Goal: Use online tool/utility: Use online tool/utility

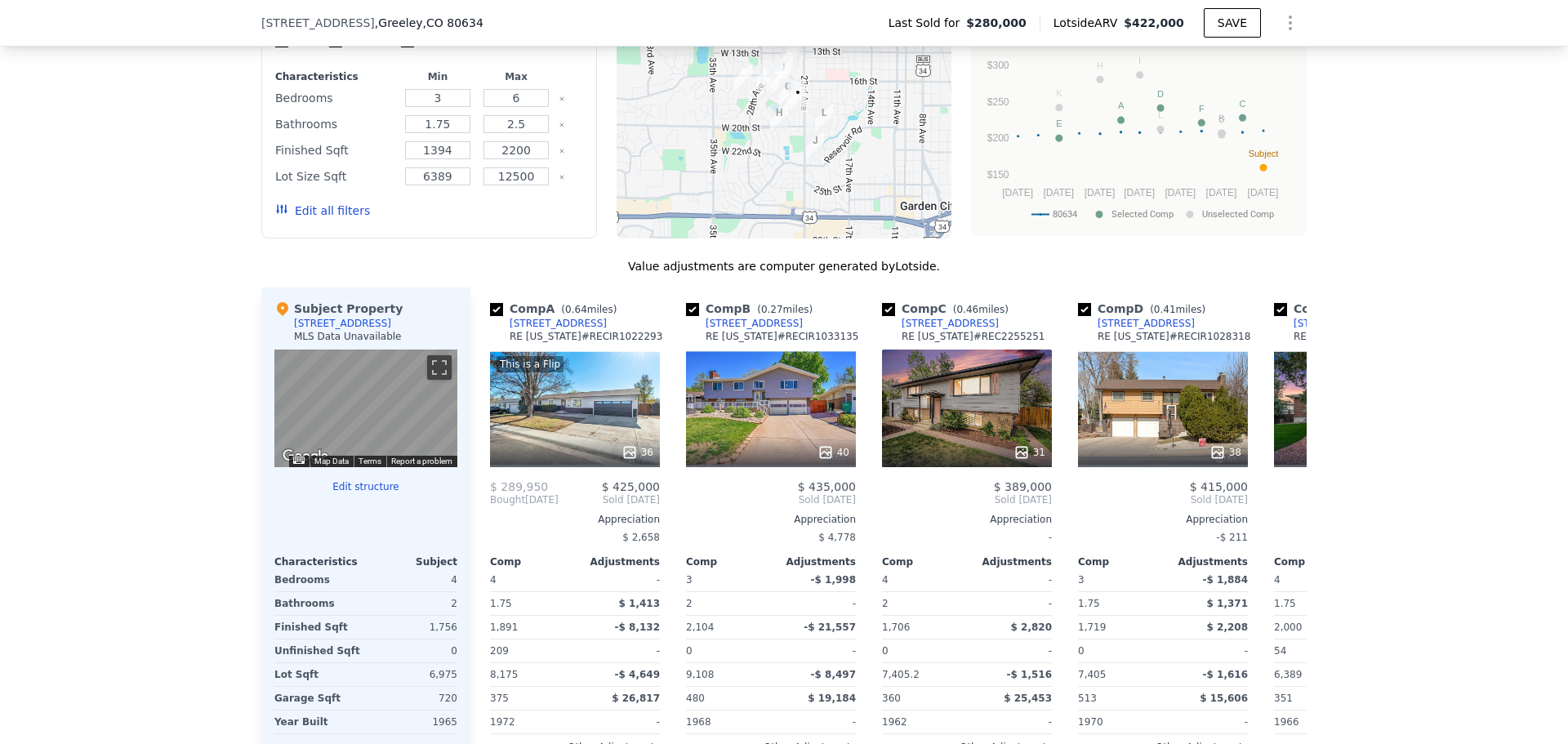
scroll to position [1618, 0]
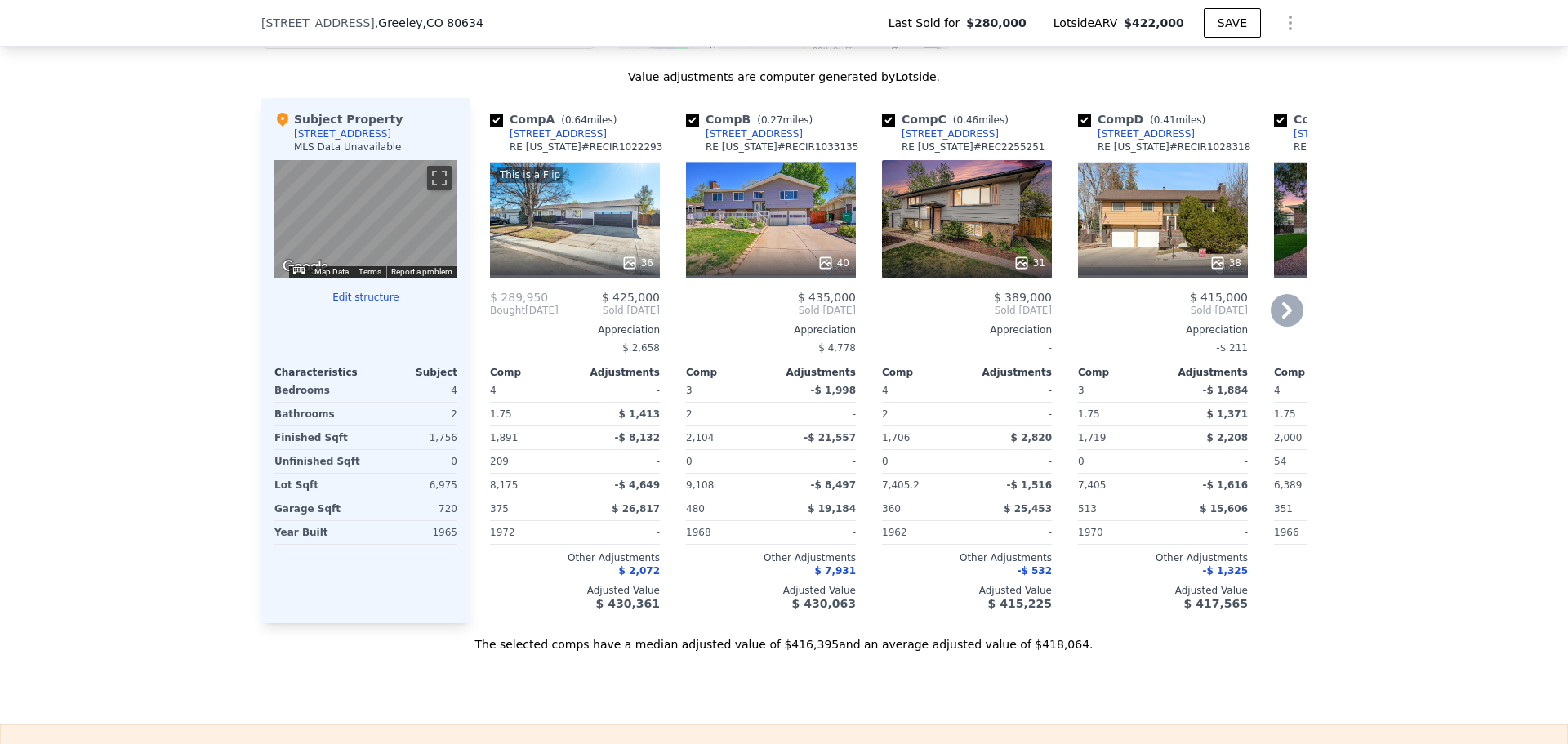
click at [576, 226] on div "This is a Flip 36" at bounding box center [575, 219] width 170 height 118
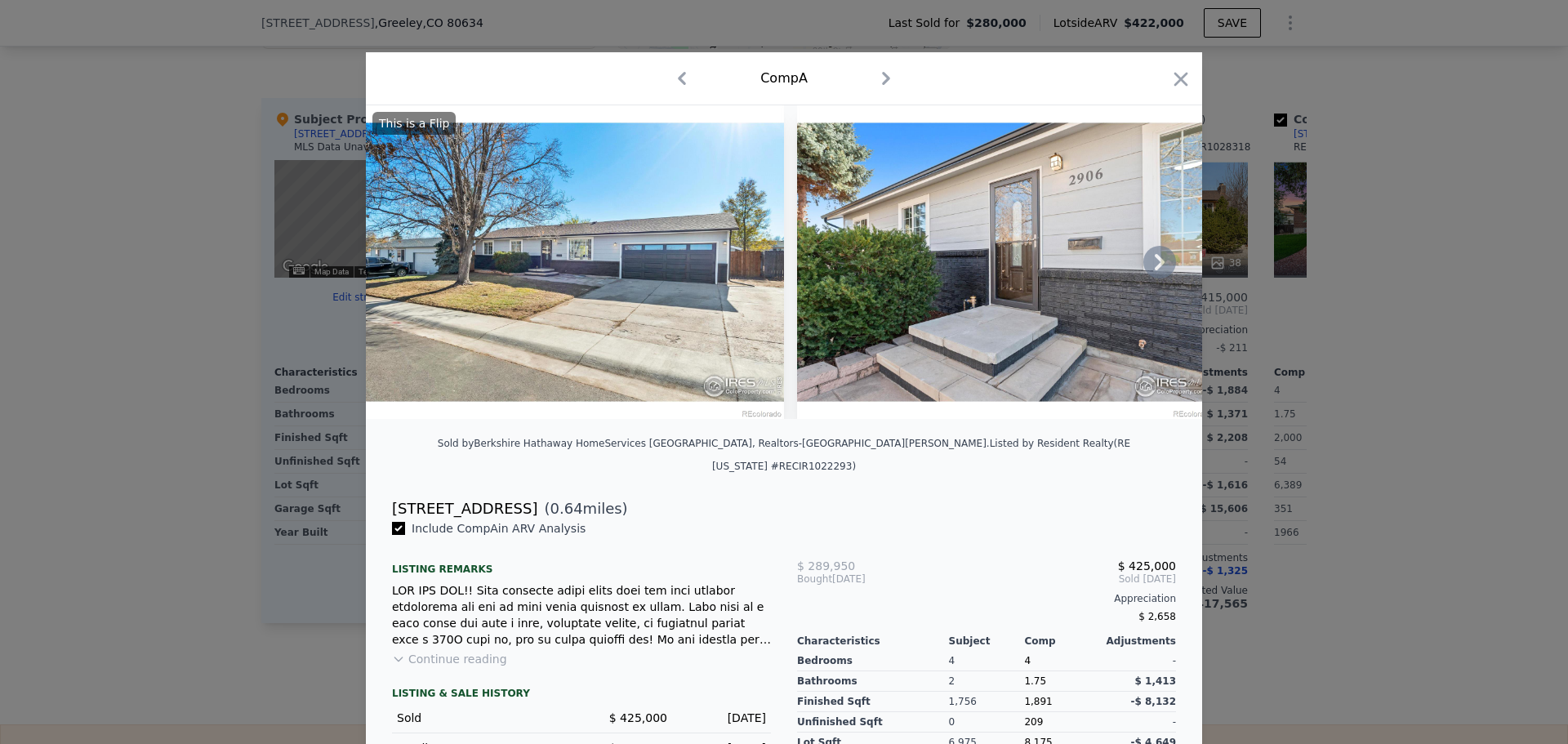
click at [572, 250] on img at bounding box center [575, 261] width 418 height 313
click at [1151, 268] on icon at bounding box center [1160, 262] width 33 height 33
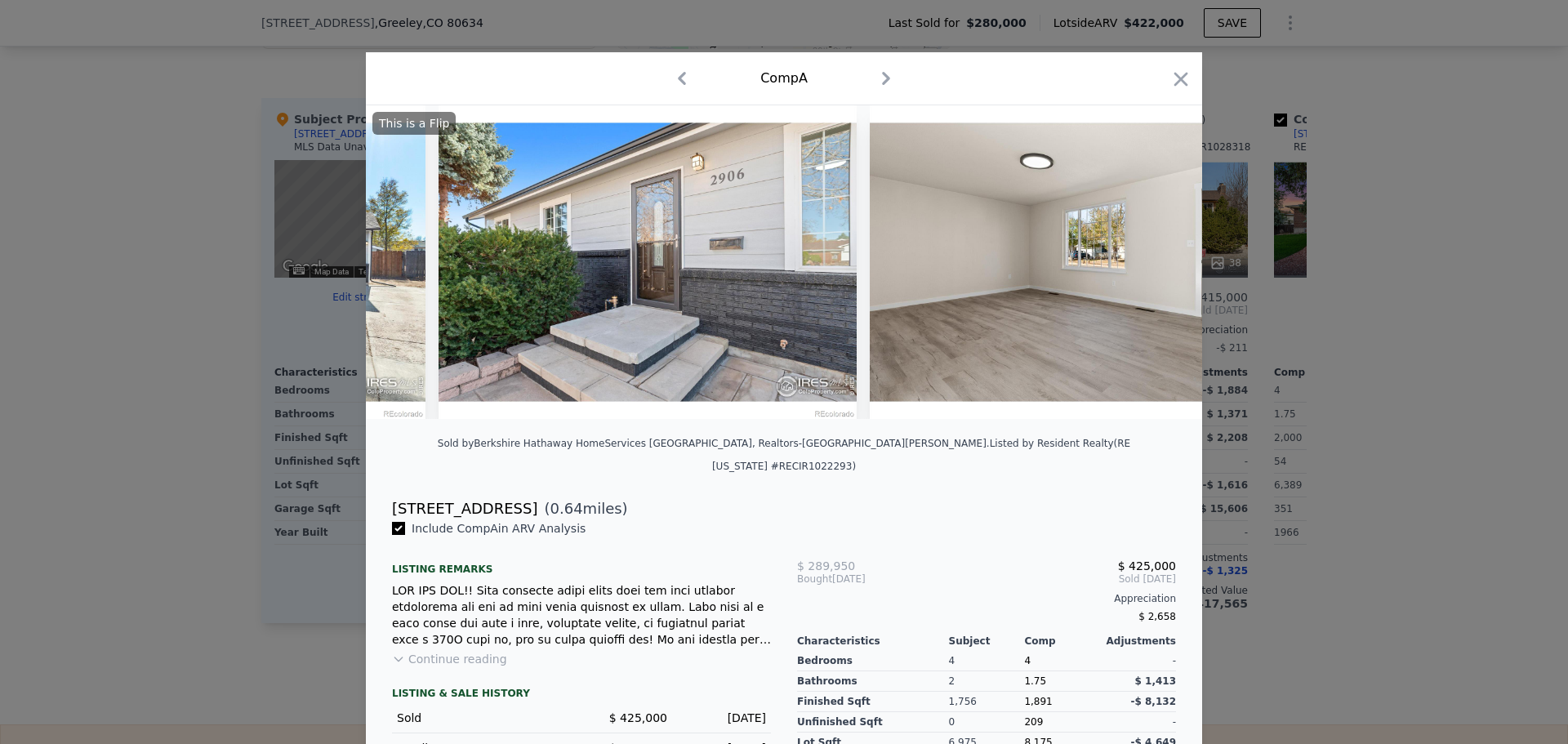
scroll to position [0, 392]
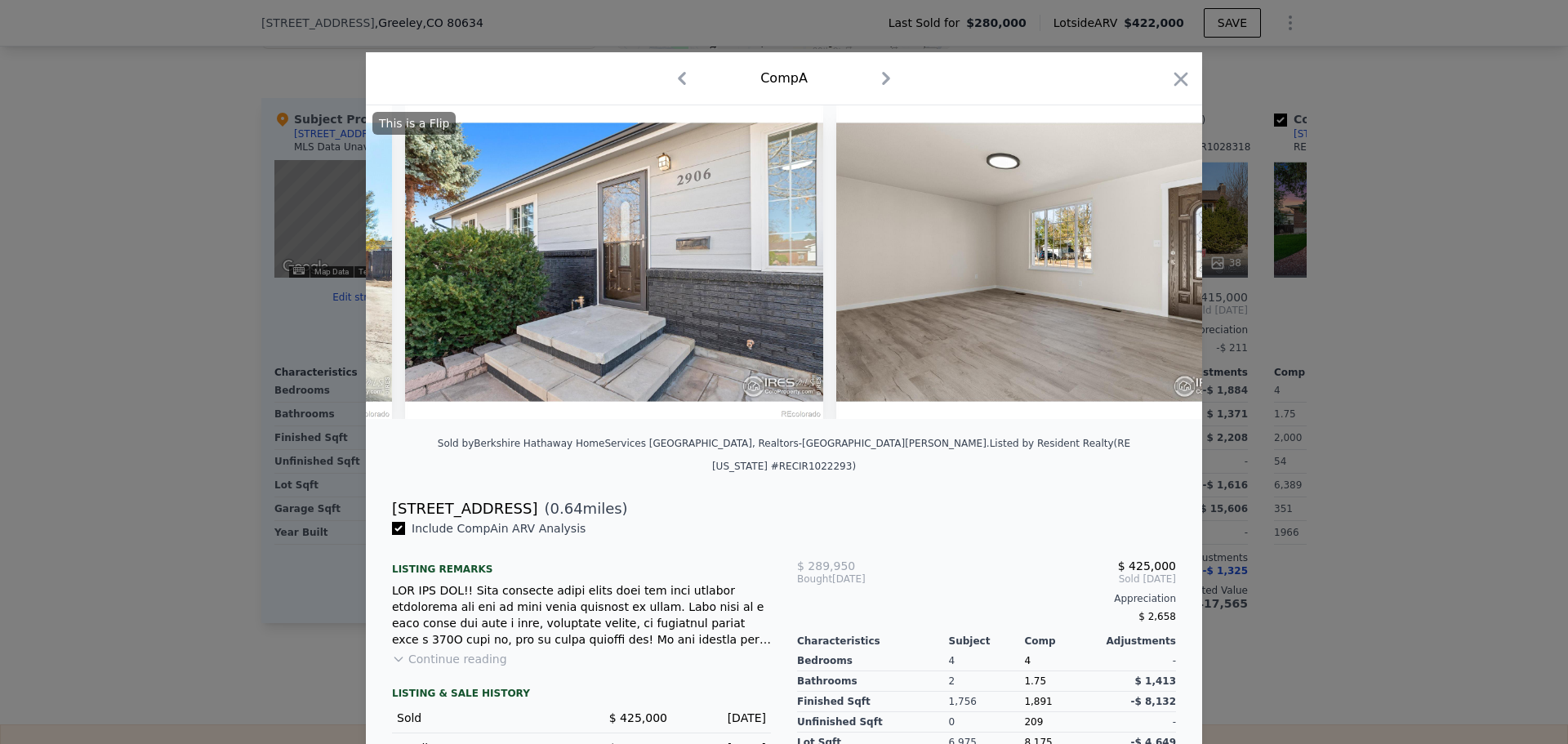
click at [1151, 268] on div "This is a Flip" at bounding box center [784, 261] width 836 height 313
click at [1151, 268] on icon at bounding box center [1160, 262] width 33 height 33
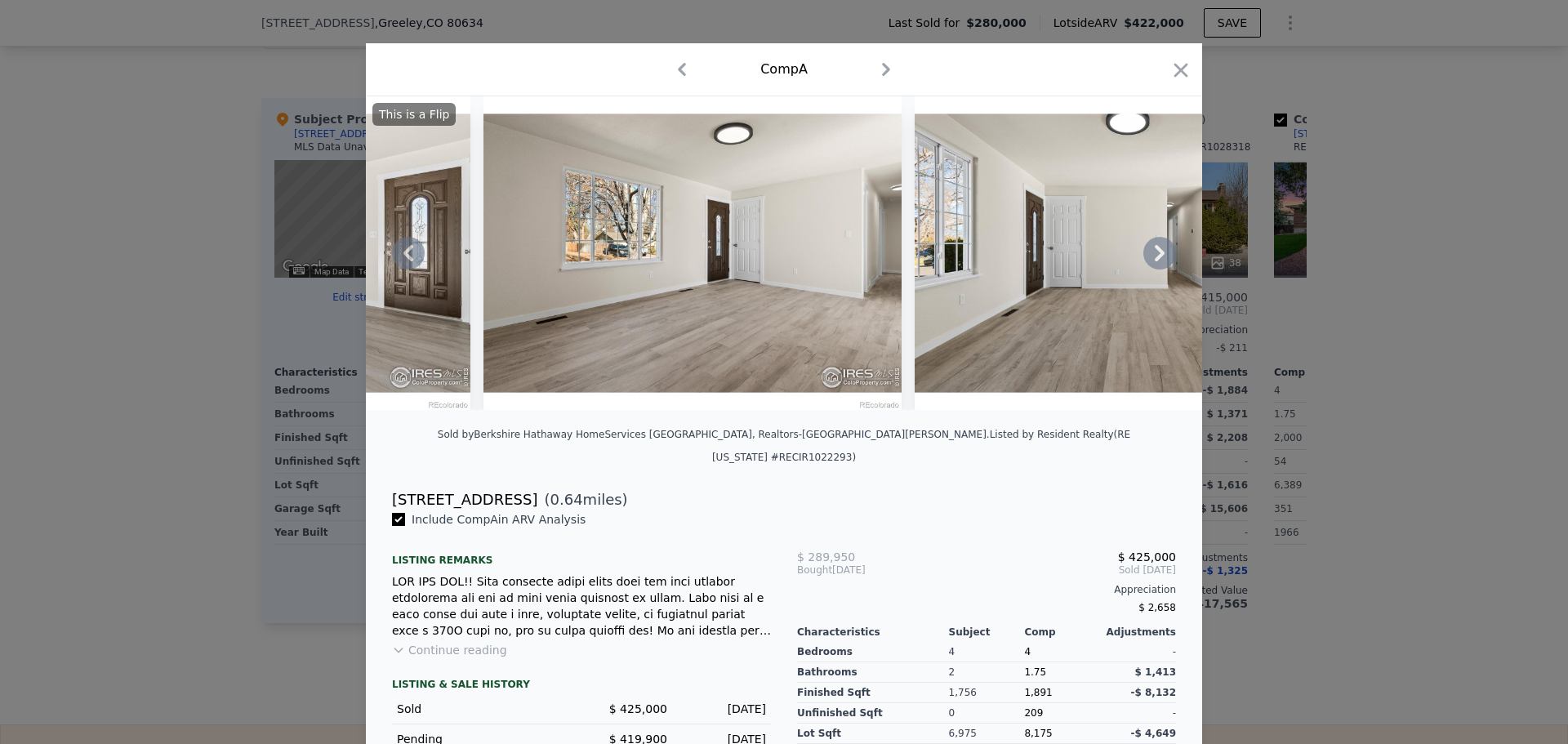
scroll to position [0, 0]
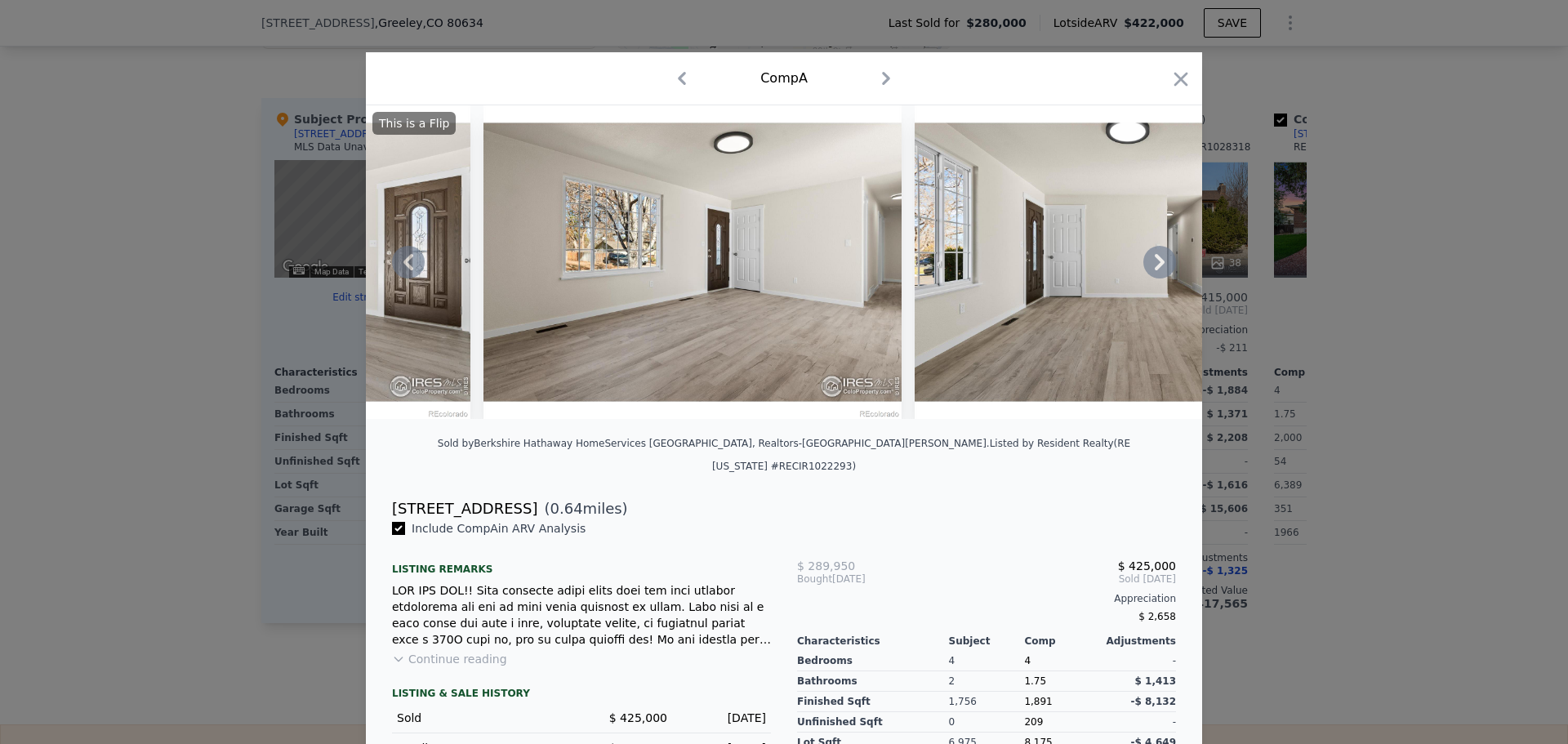
click at [1155, 271] on icon at bounding box center [1159, 262] width 10 height 16
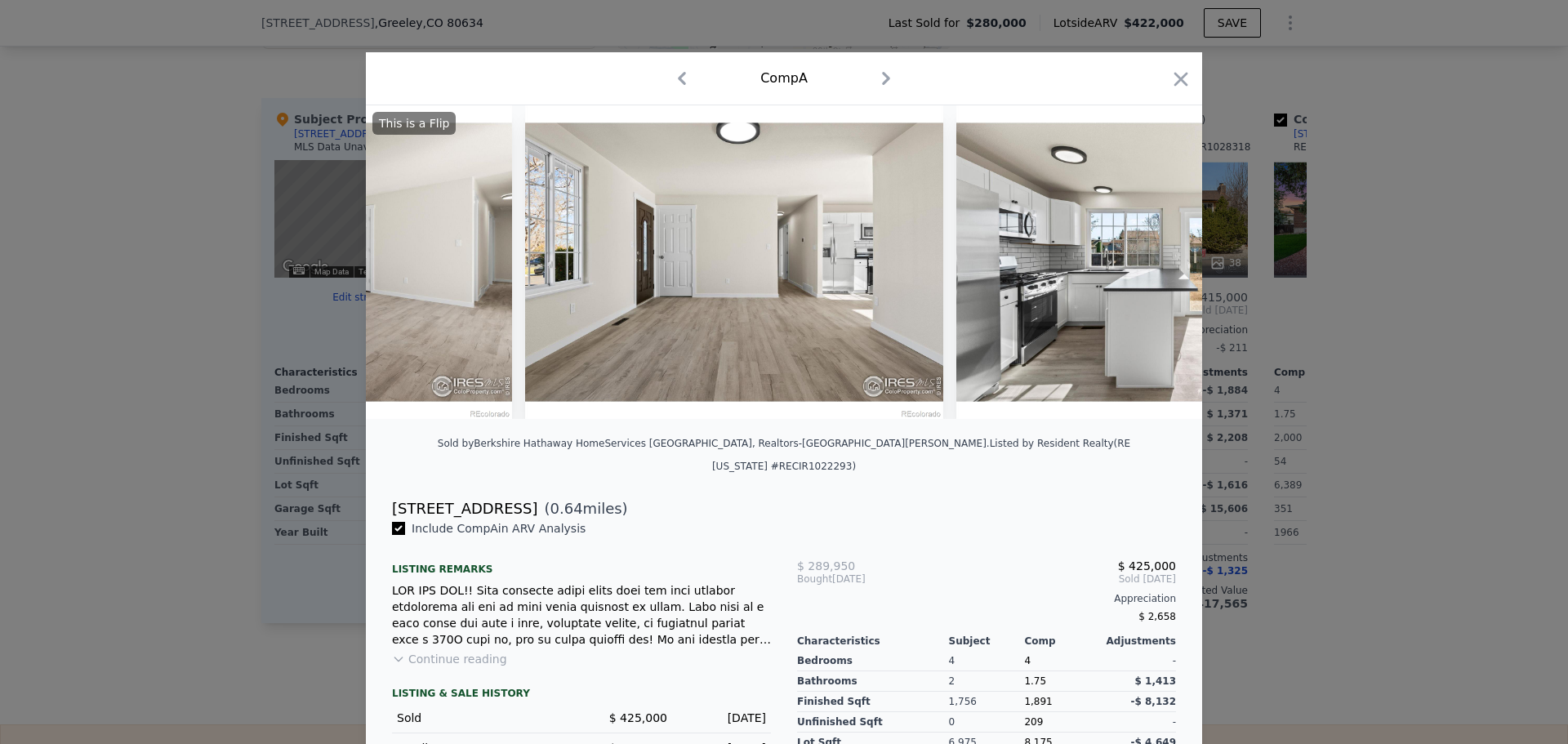
scroll to position [0, 1568]
click at [1155, 271] on icon at bounding box center [1159, 262] width 10 height 16
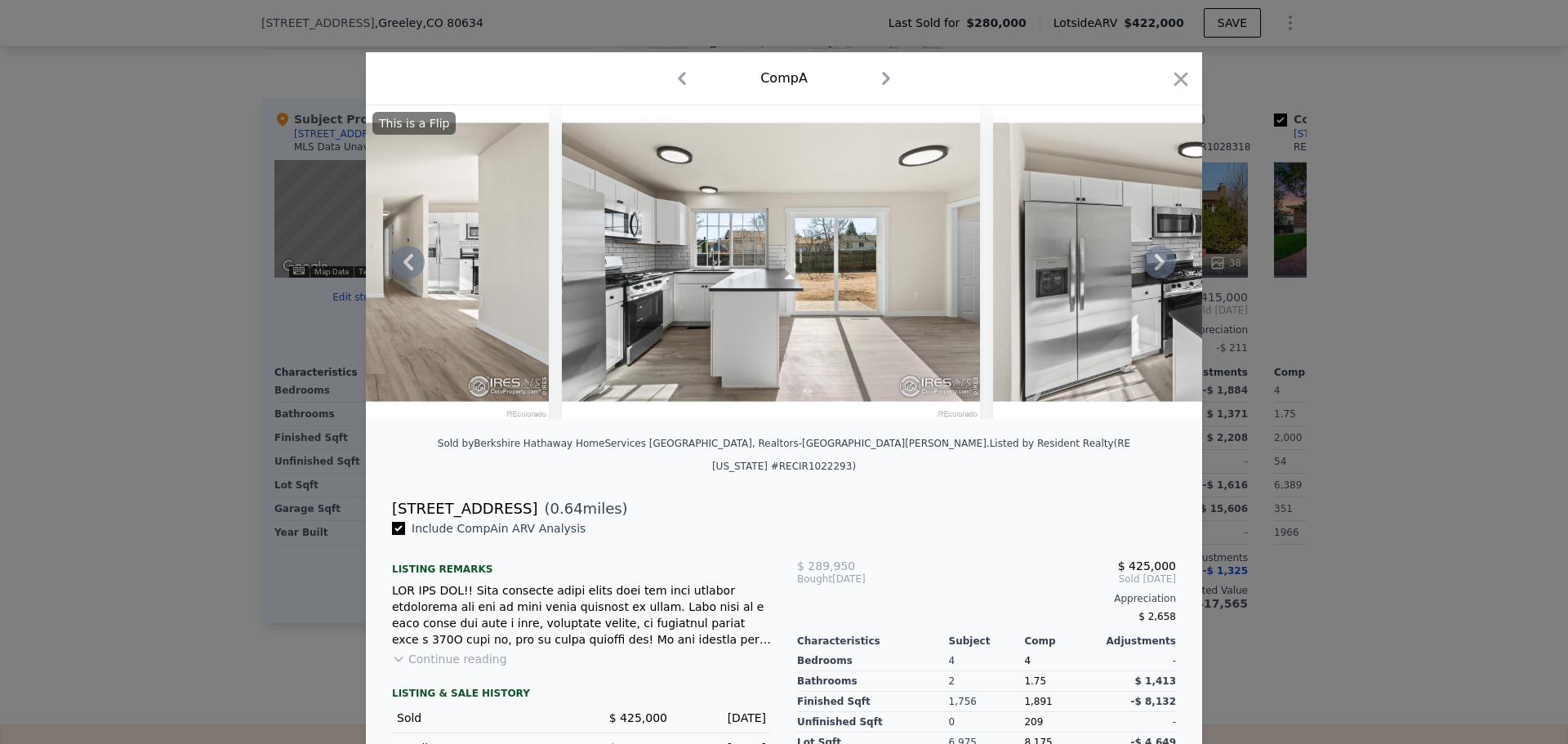
click at [1155, 271] on icon at bounding box center [1159, 262] width 10 height 16
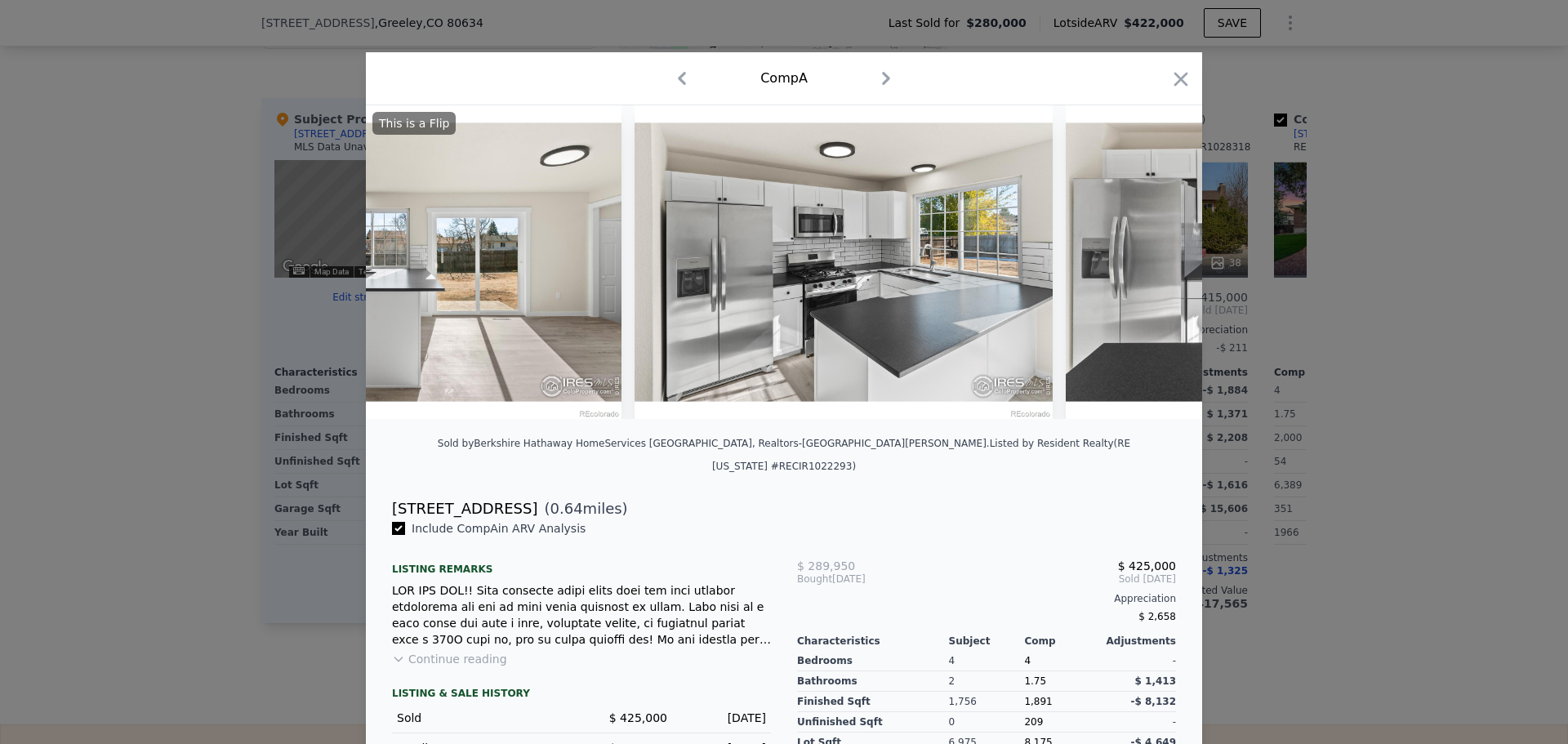
scroll to position [0, 2352]
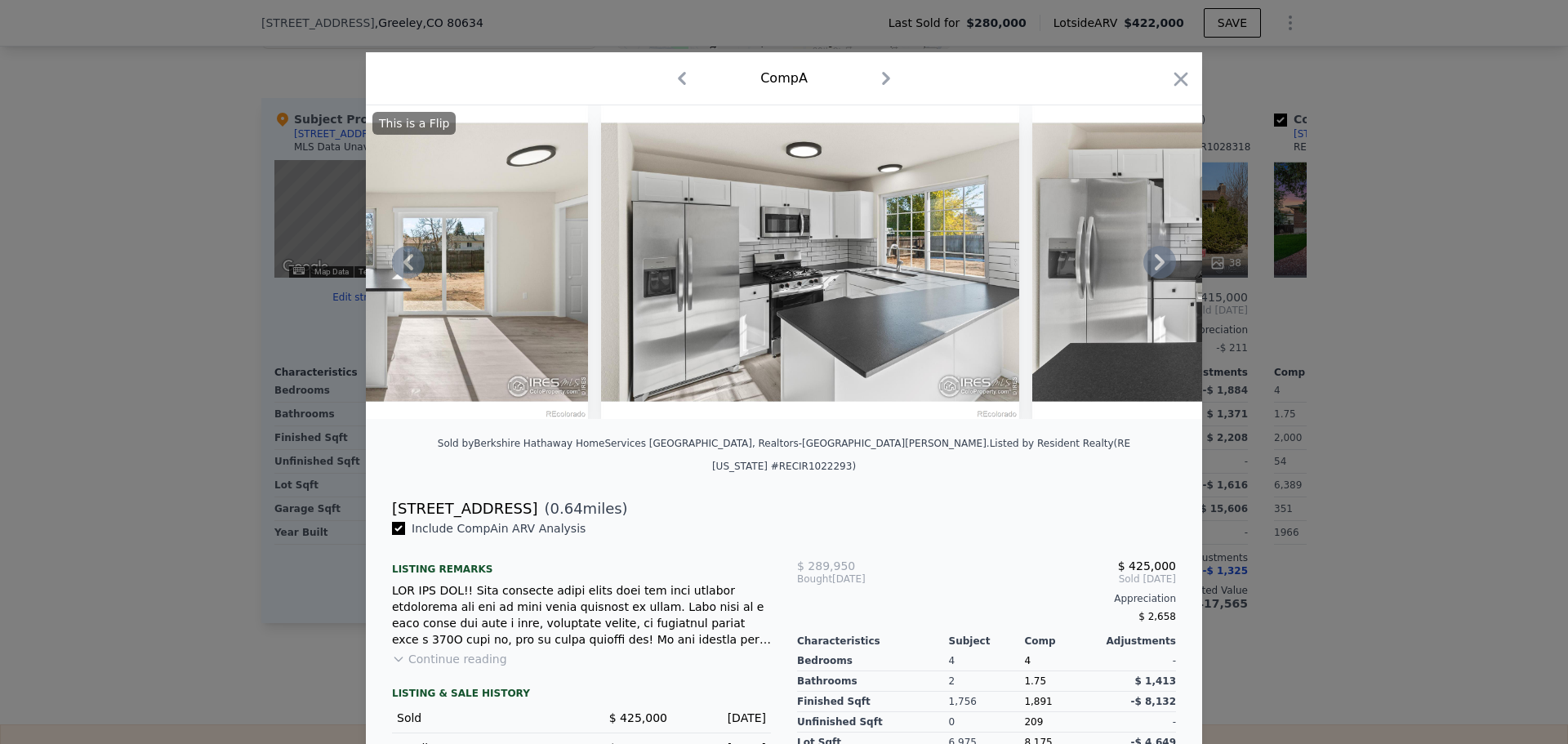
click at [1154, 271] on div "This is a Flip" at bounding box center [784, 261] width 836 height 313
click at [1155, 271] on icon at bounding box center [1159, 262] width 10 height 16
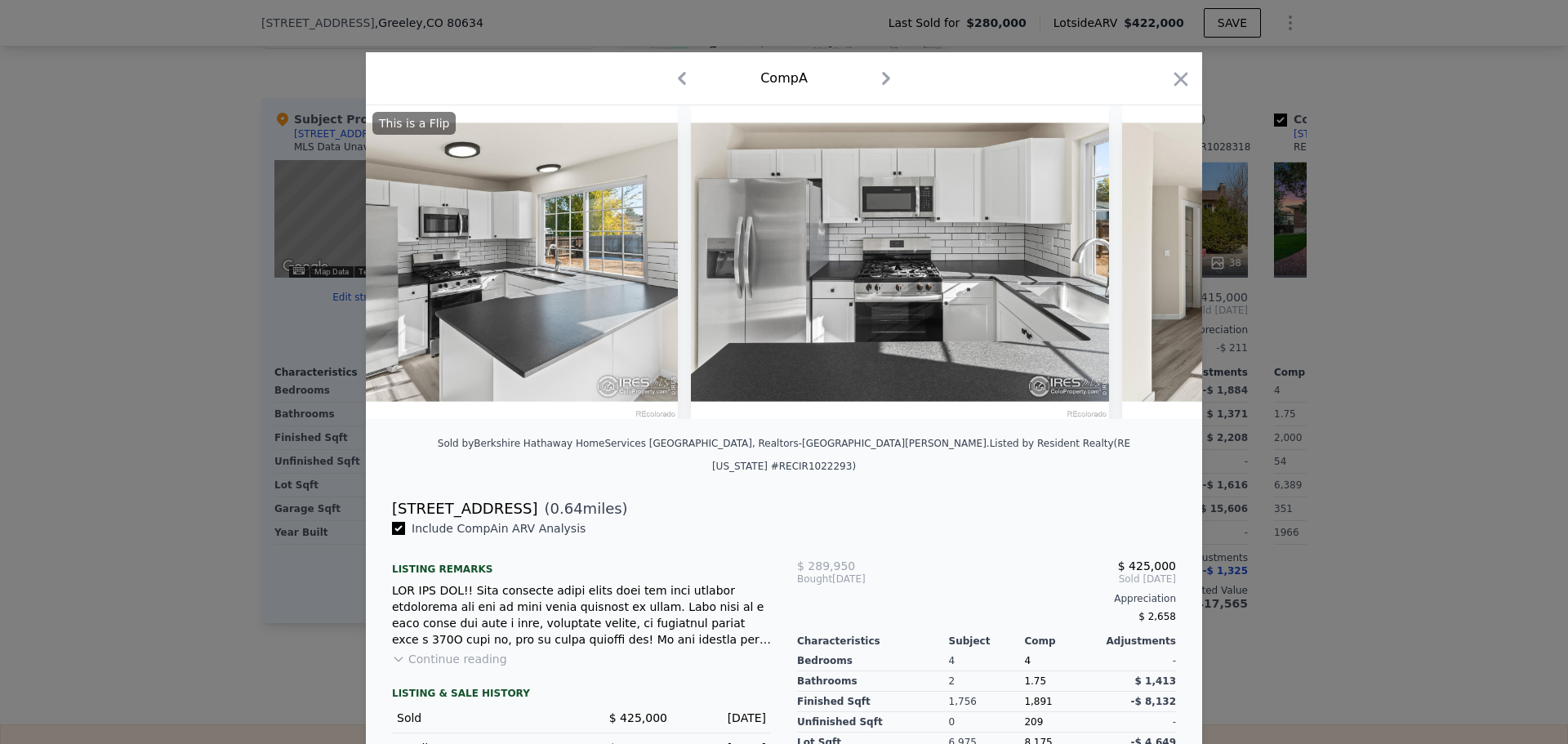
click at [1154, 271] on div at bounding box center [784, 261] width 836 height 313
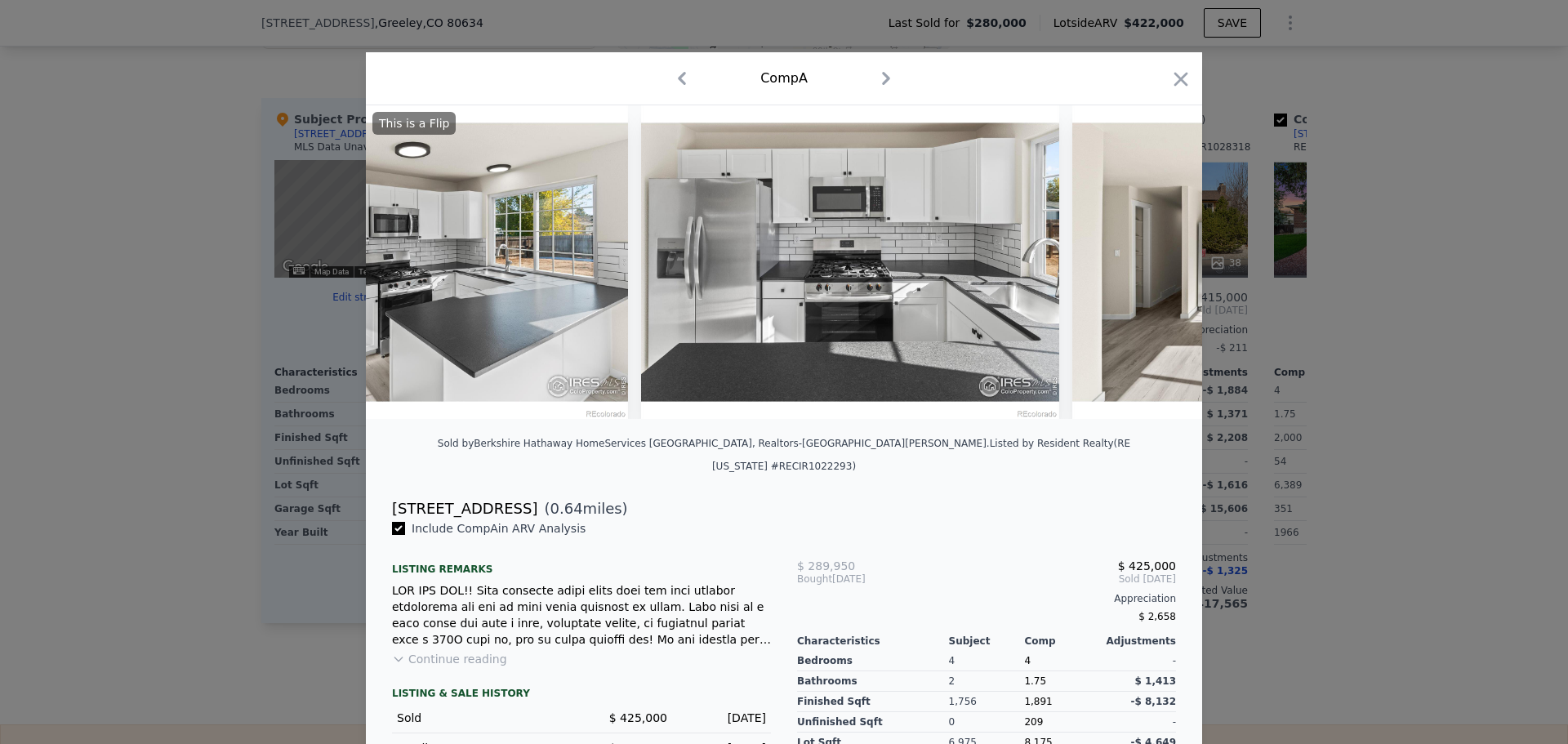
click at [1154, 271] on img at bounding box center [1282, 261] width 418 height 313
click at [1154, 271] on img at bounding box center [1281, 261] width 418 height 313
type textarea "This is a Flip"
click at [1155, 271] on icon at bounding box center [1159, 262] width 10 height 16
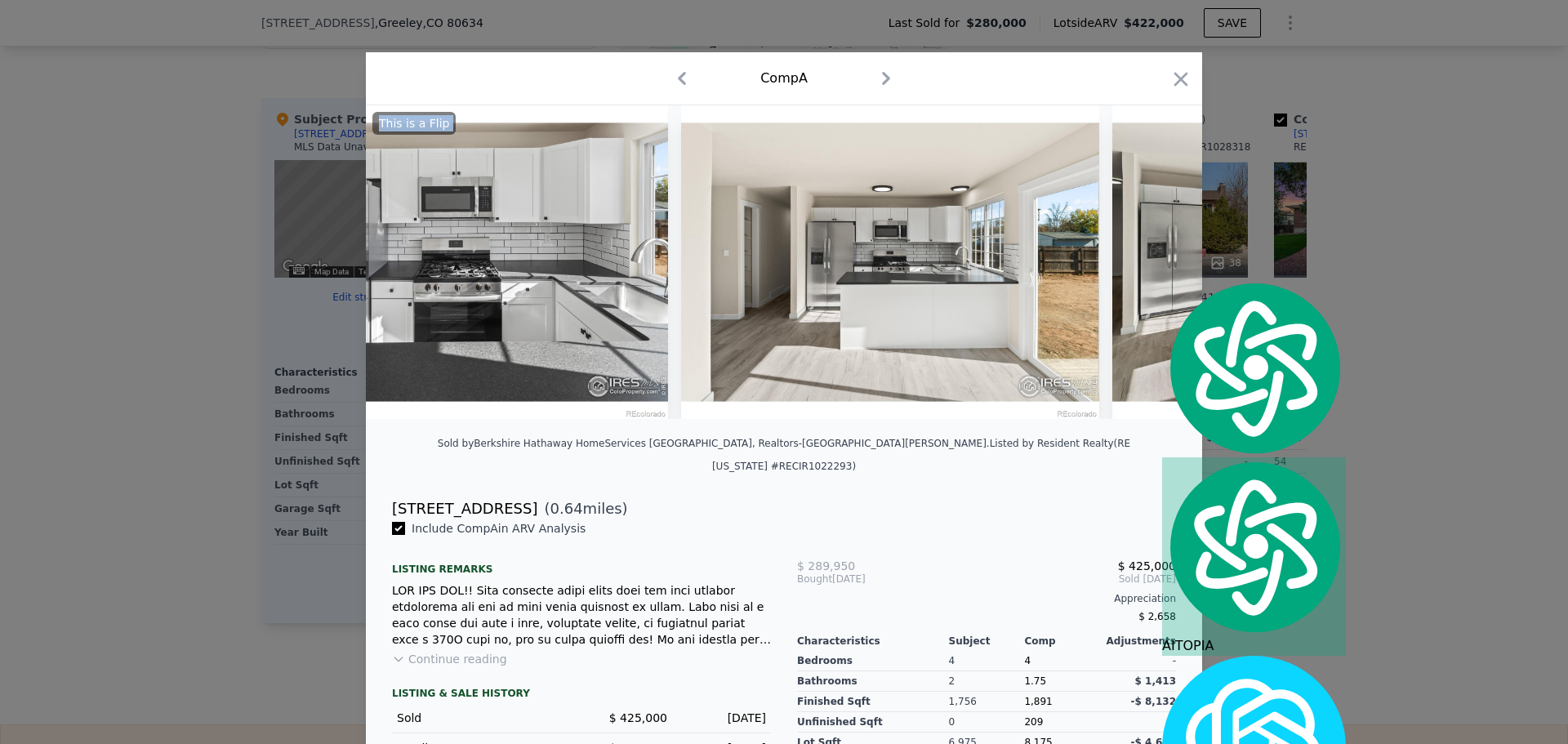
click at [1154, 271] on img at bounding box center [1322, 261] width 418 height 313
click at [1154, 271] on img at bounding box center [1320, 261] width 418 height 313
click at [1155, 271] on icon at bounding box center [1159, 262] width 10 height 16
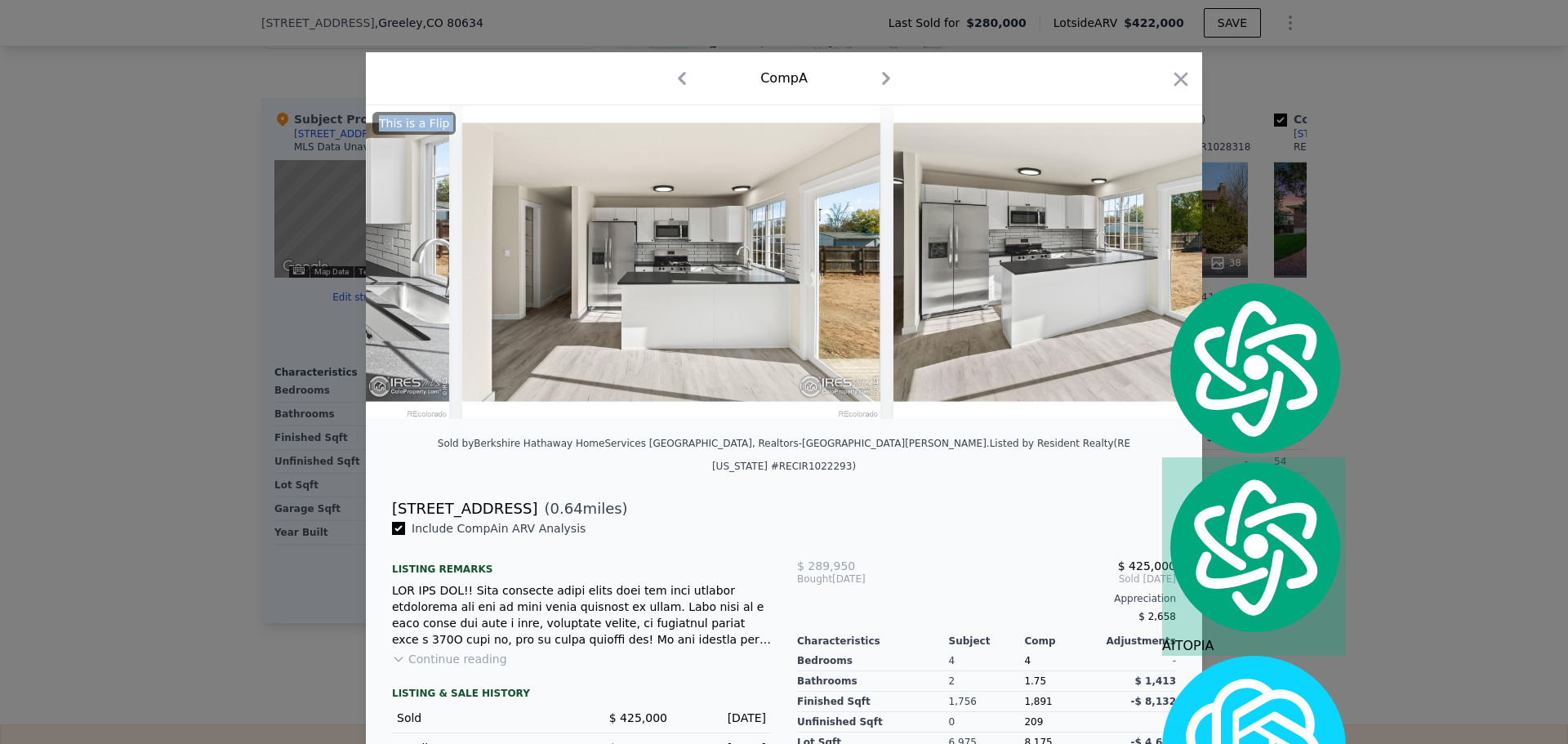
click at [1154, 271] on img at bounding box center [1103, 261] width 418 height 313
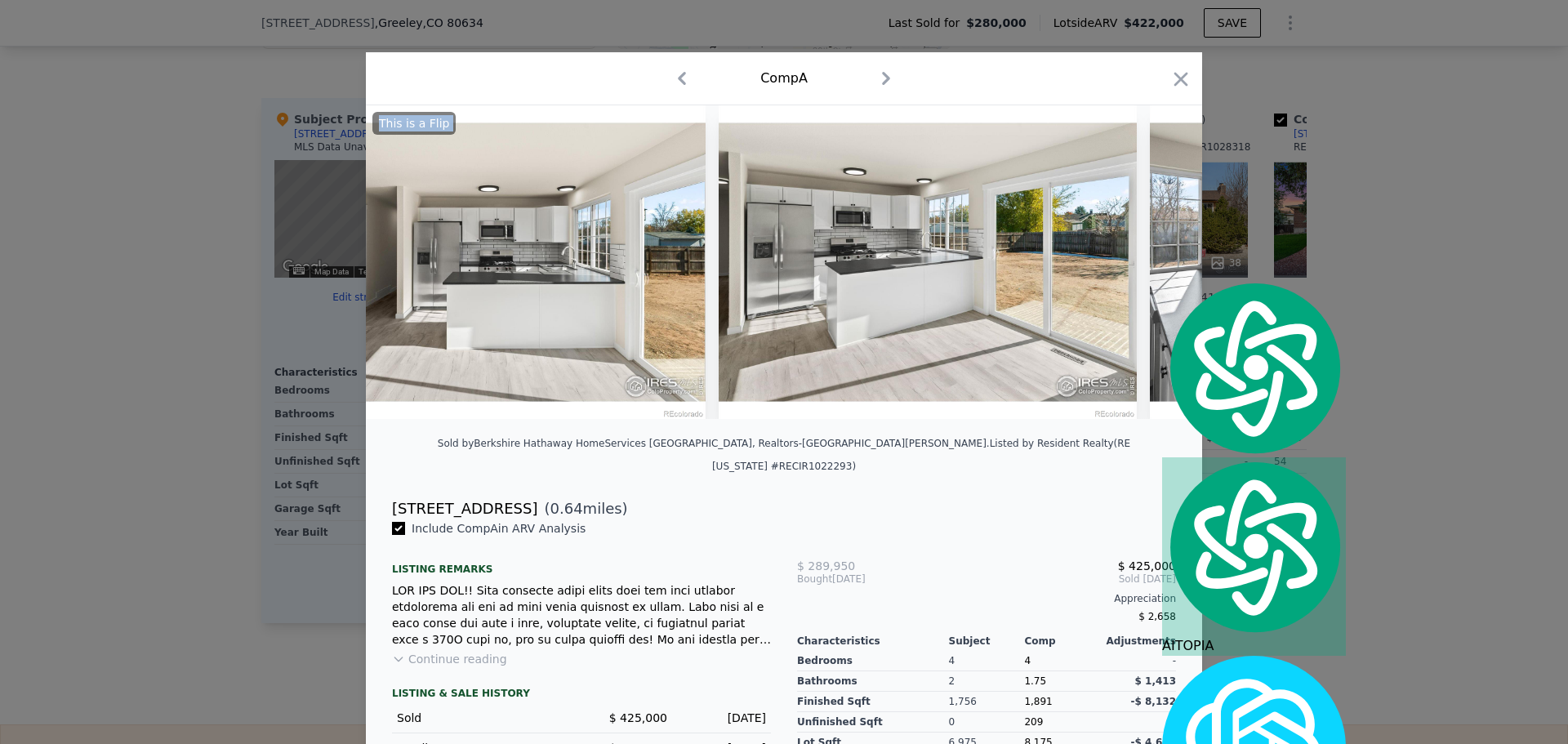
click at [1154, 271] on img at bounding box center [1359, 261] width 418 height 313
click at [1155, 271] on icon at bounding box center [1159, 262] width 10 height 16
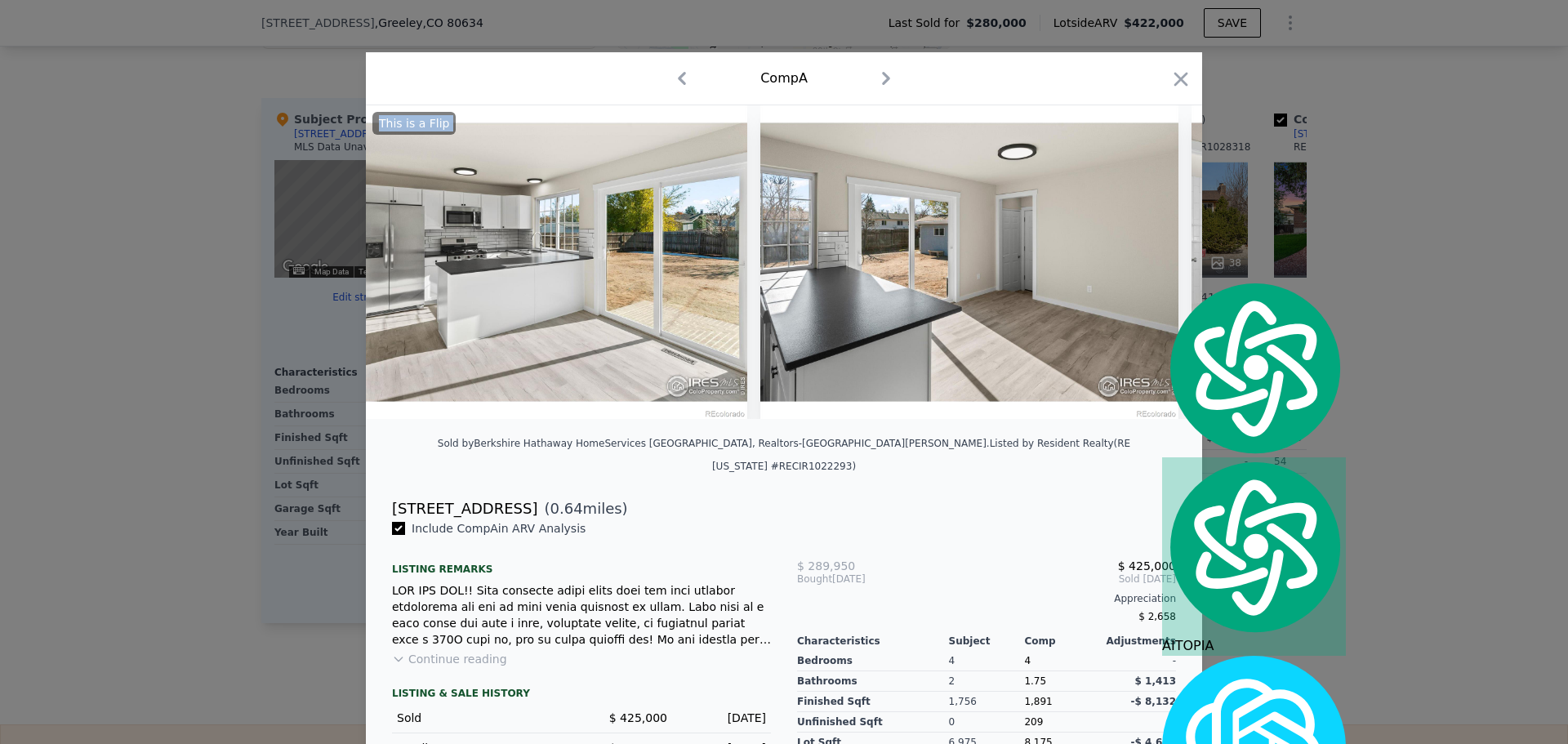
scroll to position [0, 3920]
